Goal: Browse casually

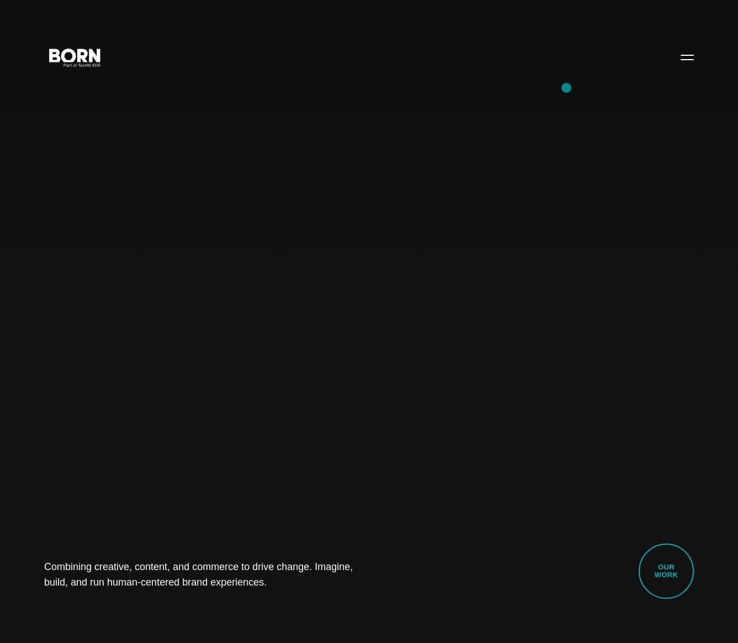
click at [567, 88] on div "Combining creative, content, and commerce to drive change. Imagine, build, and …" at bounding box center [369, 321] width 738 height 643
click at [179, 187] on div "Combining creative, content, and commerce to drive change. Imagine, build, and …" at bounding box center [369, 321] width 738 height 643
click at [443, 193] on div "Combining creative, content, and commerce to drive change. Imagine, build, and …" at bounding box center [369, 321] width 738 height 643
